Goal: Navigation & Orientation: Find specific page/section

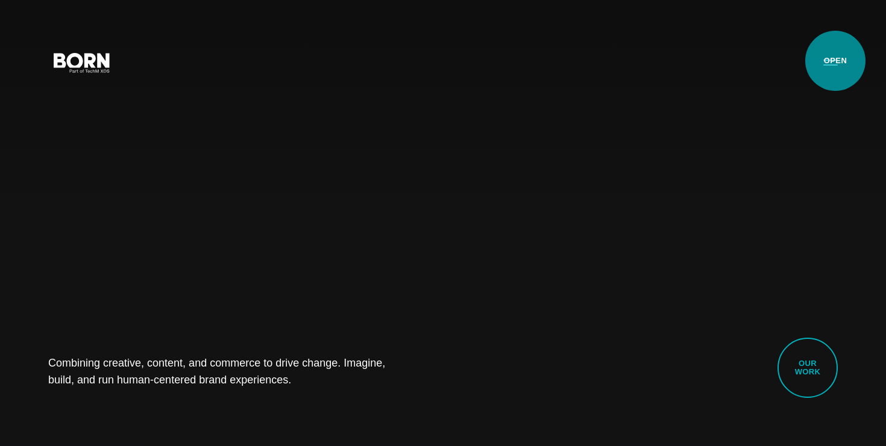
click at [835, 61] on button "Primary Menu" at bounding box center [830, 61] width 29 height 25
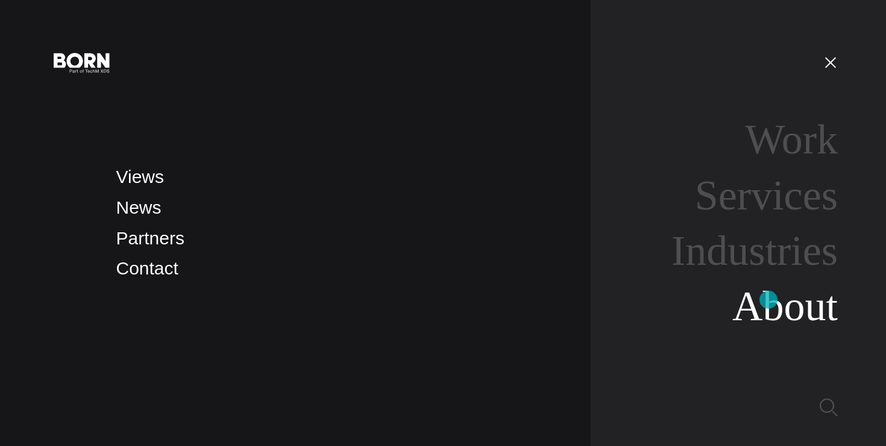
click at [768, 300] on link "About" at bounding box center [784, 306] width 105 height 46
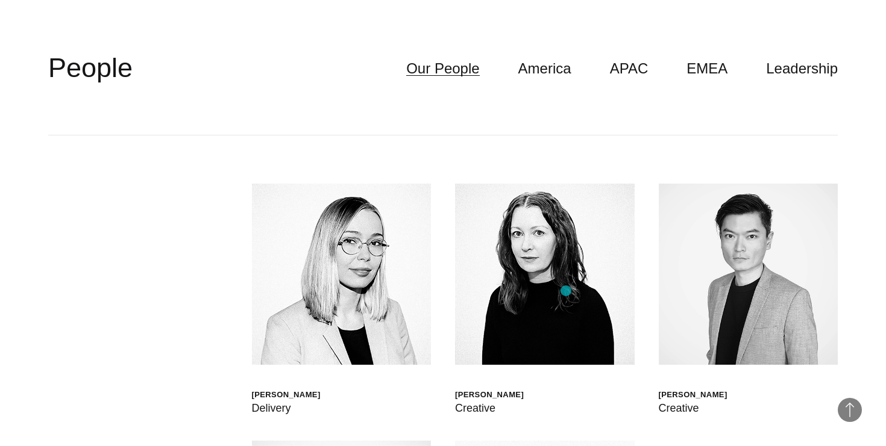
scroll to position [3137, 0]
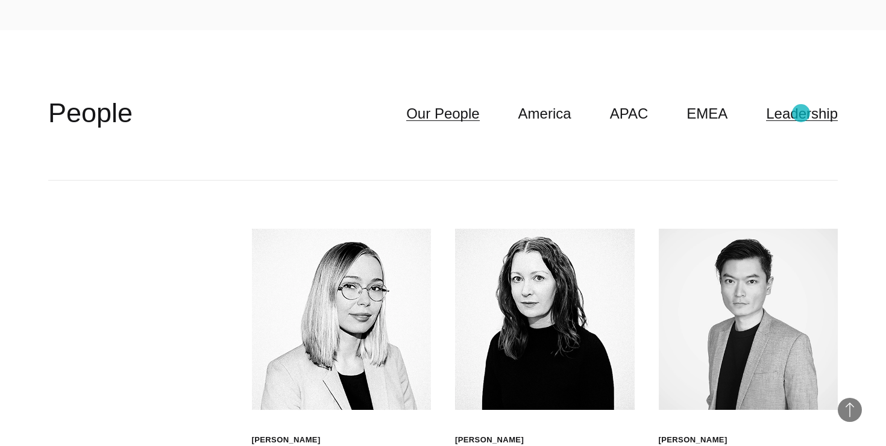
click at [801, 113] on link "Leadership" at bounding box center [802, 113] width 72 height 23
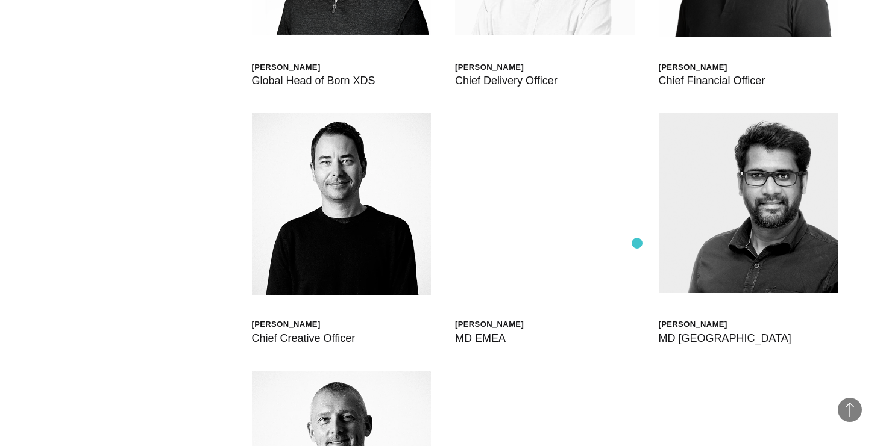
scroll to position [3511, 0]
